Goal: Entertainment & Leisure: Consume media (video, audio)

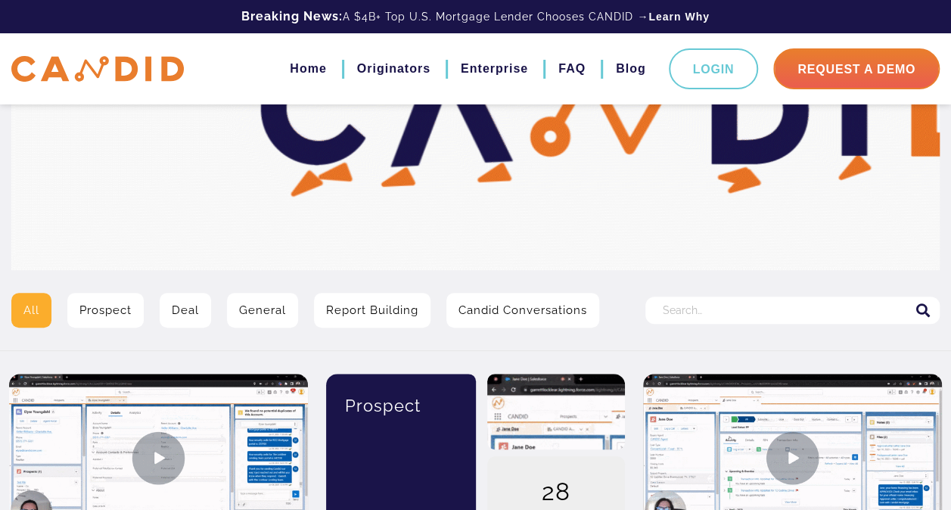
scroll to position [121, 0]
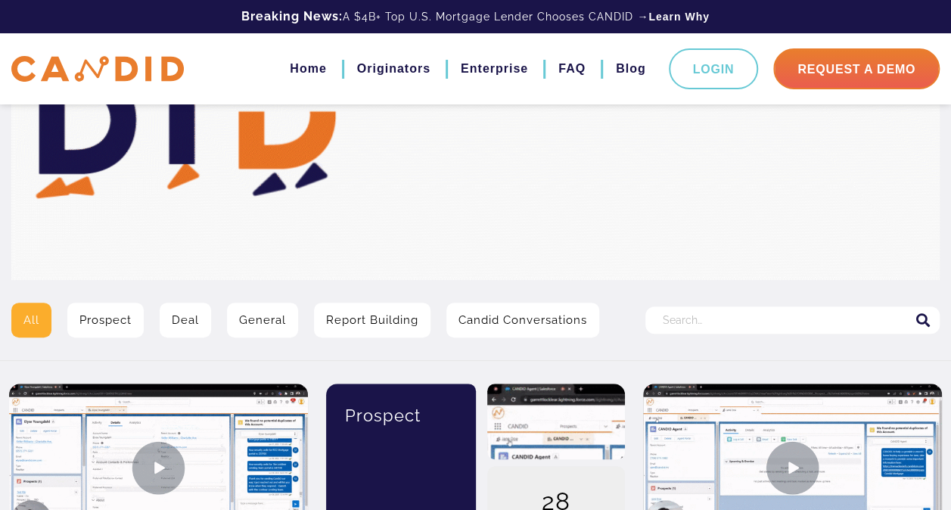
click at [254, 316] on link "General" at bounding box center [262, 320] width 71 height 35
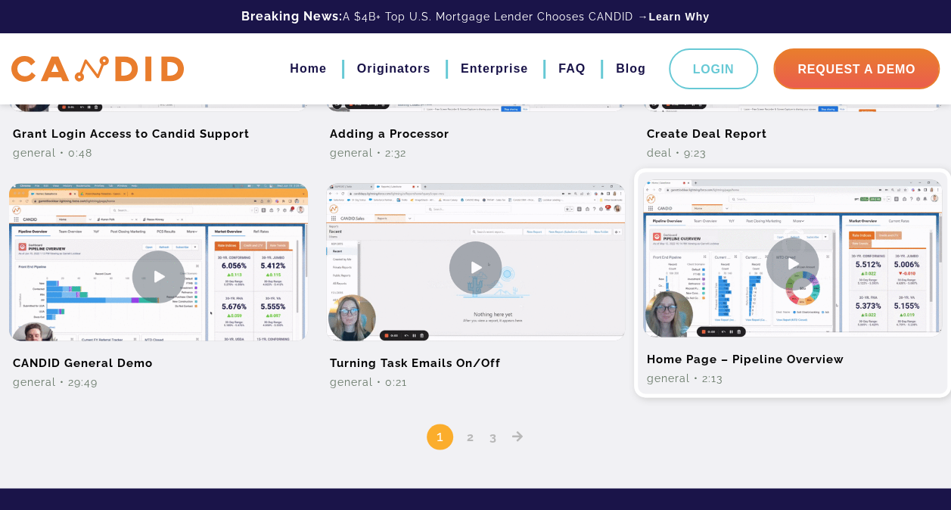
scroll to position [1012, 0]
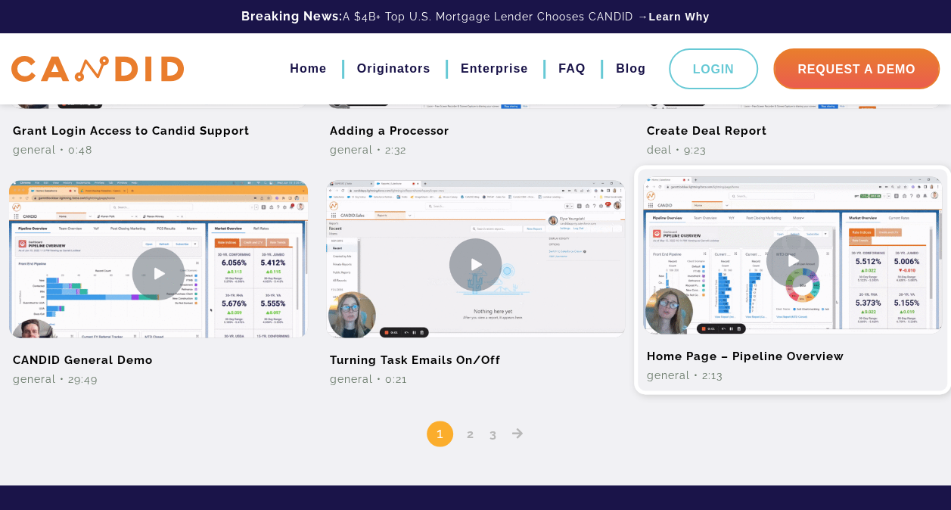
click at [799, 257] on img at bounding box center [792, 260] width 299 height 168
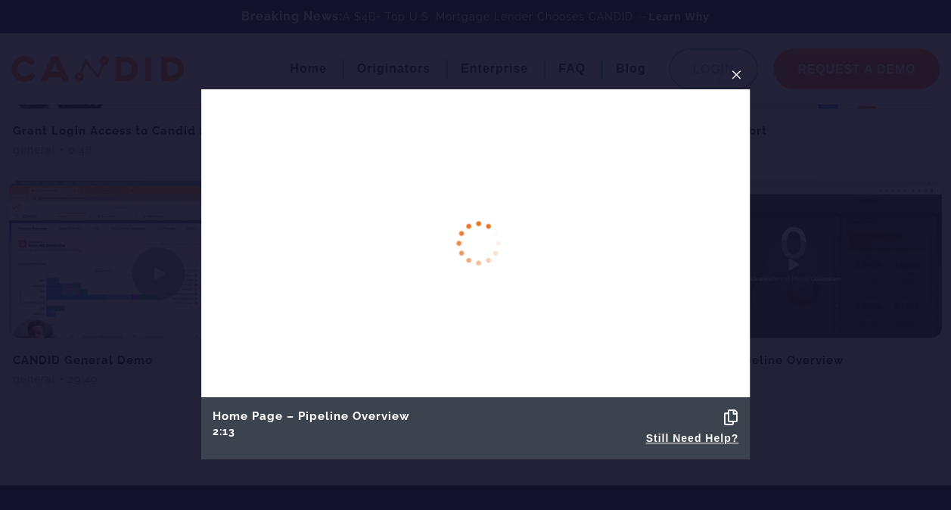
click at [378, 484] on div at bounding box center [475, 255] width 951 height 510
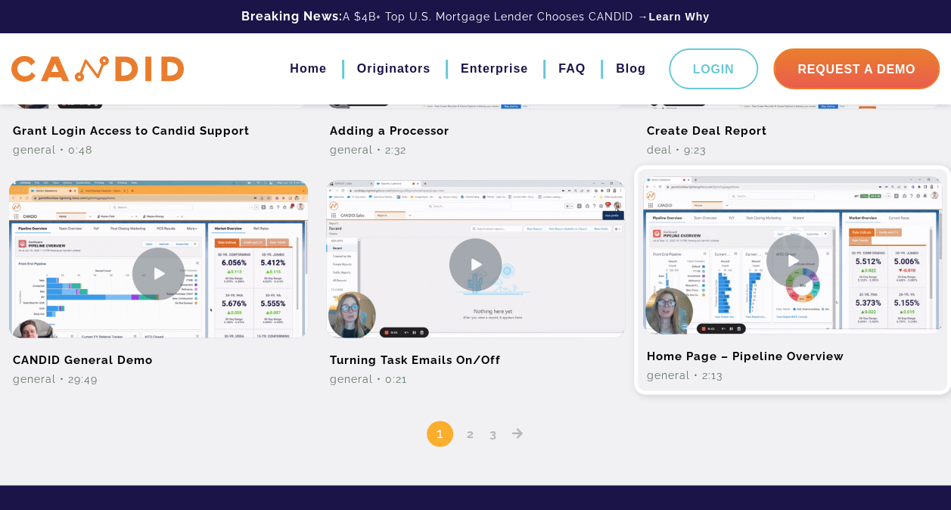
click at [792, 263] on img at bounding box center [792, 260] width 299 height 168
